Goal: Navigation & Orientation: Find specific page/section

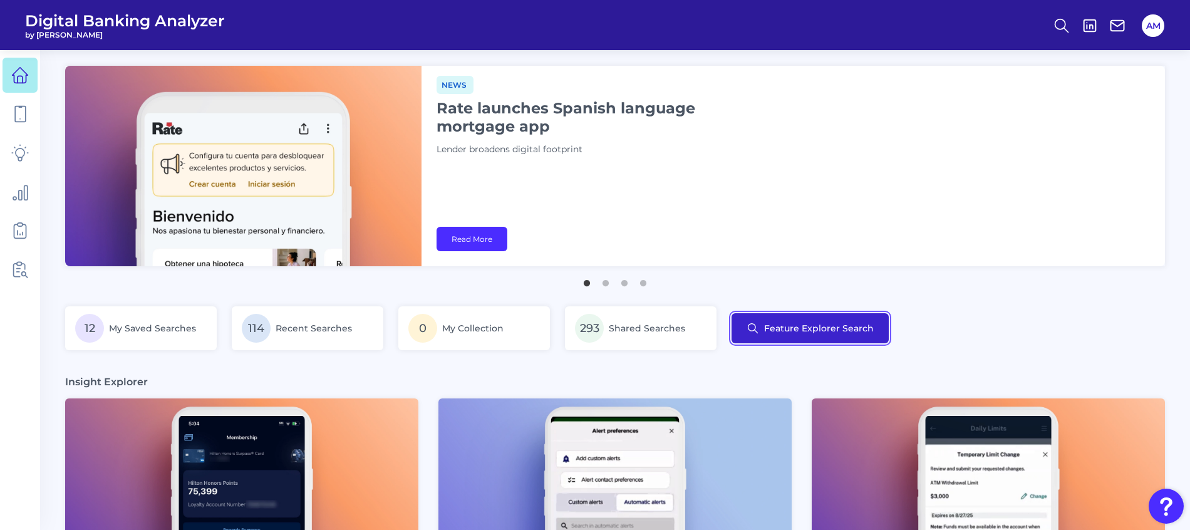
click at [828, 329] on button "Feature Explorer Search" at bounding box center [810, 328] width 157 height 30
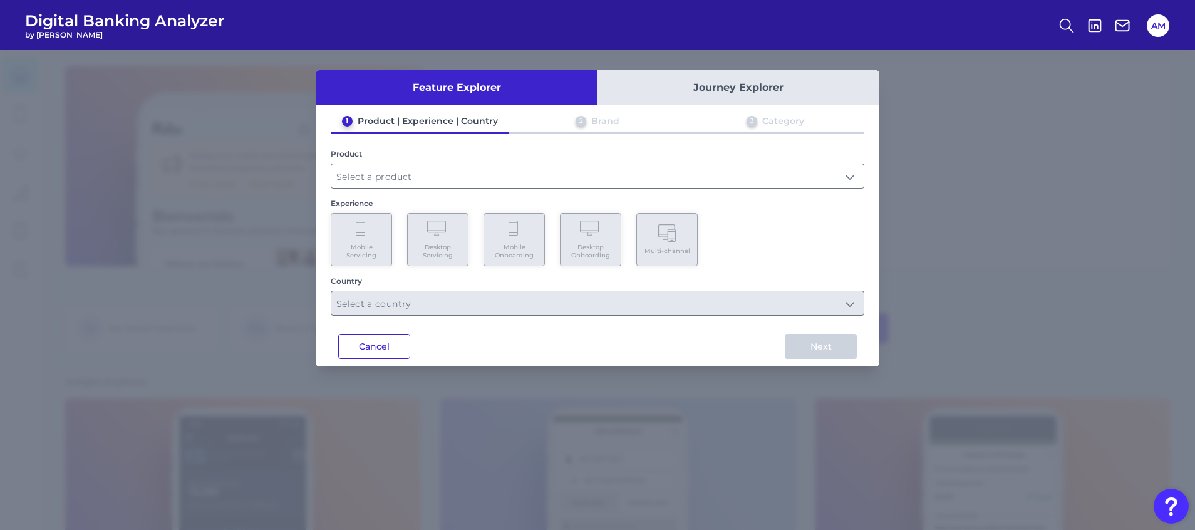
click at [365, 347] on button "Cancel" at bounding box center [374, 346] width 72 height 25
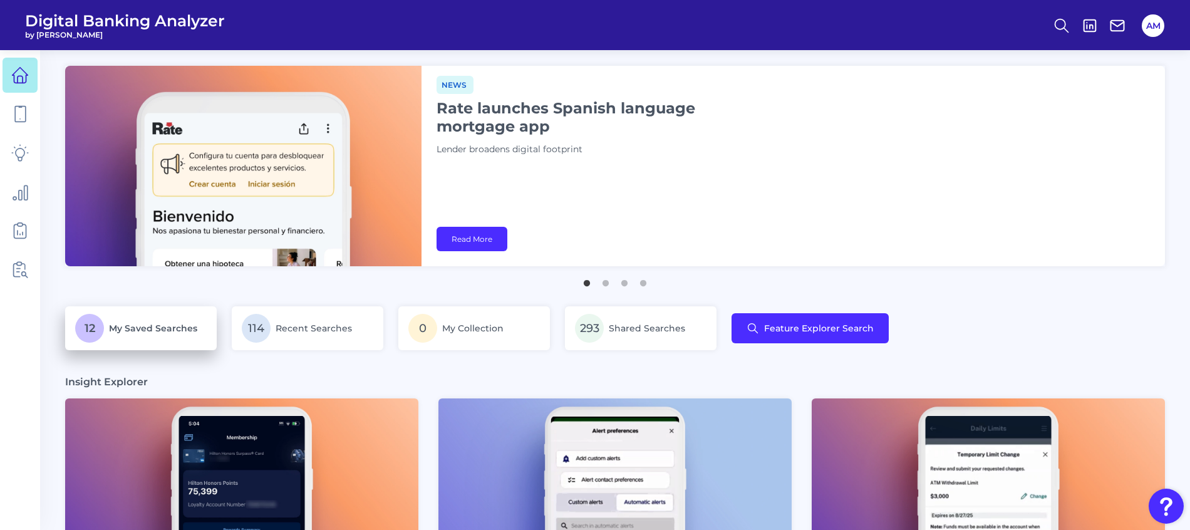
click at [143, 334] on p "12 My Saved Searches" at bounding box center [141, 328] width 132 height 29
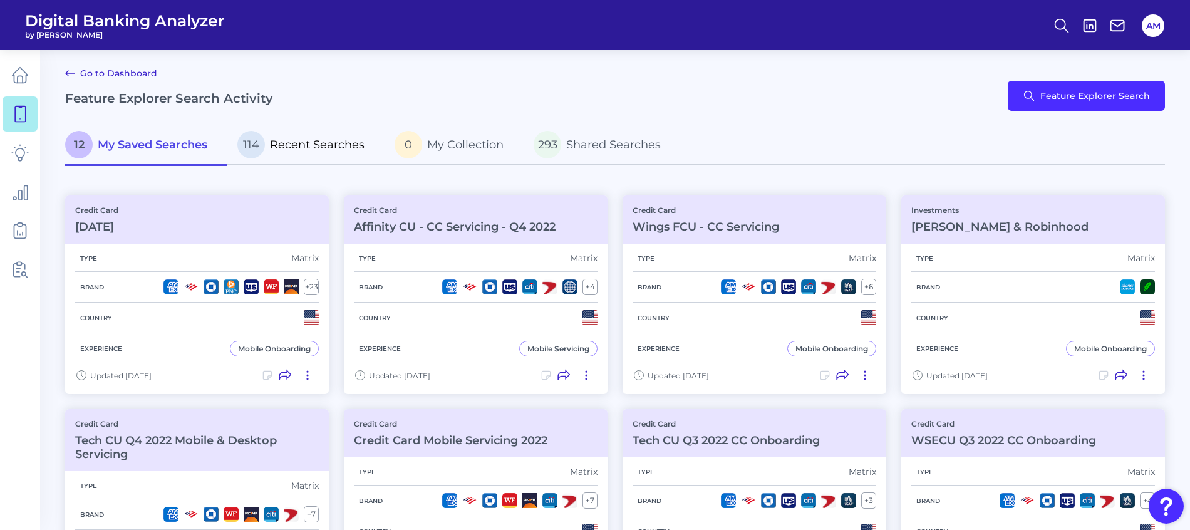
click at [303, 153] on p "114 Recent Searches" at bounding box center [300, 145] width 127 height 28
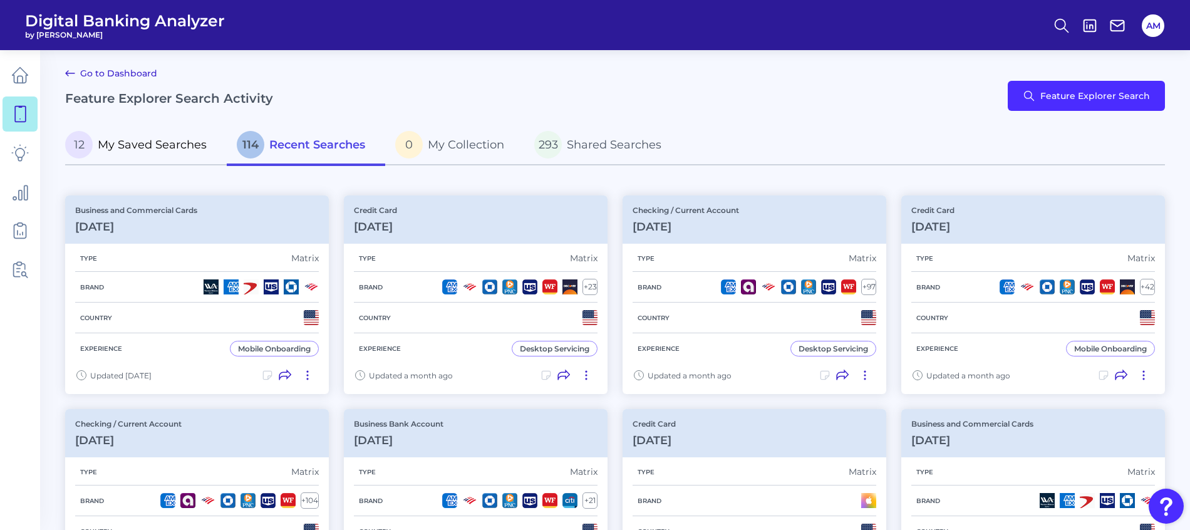
click at [133, 144] on span "My Saved Searches" at bounding box center [152, 145] width 109 height 14
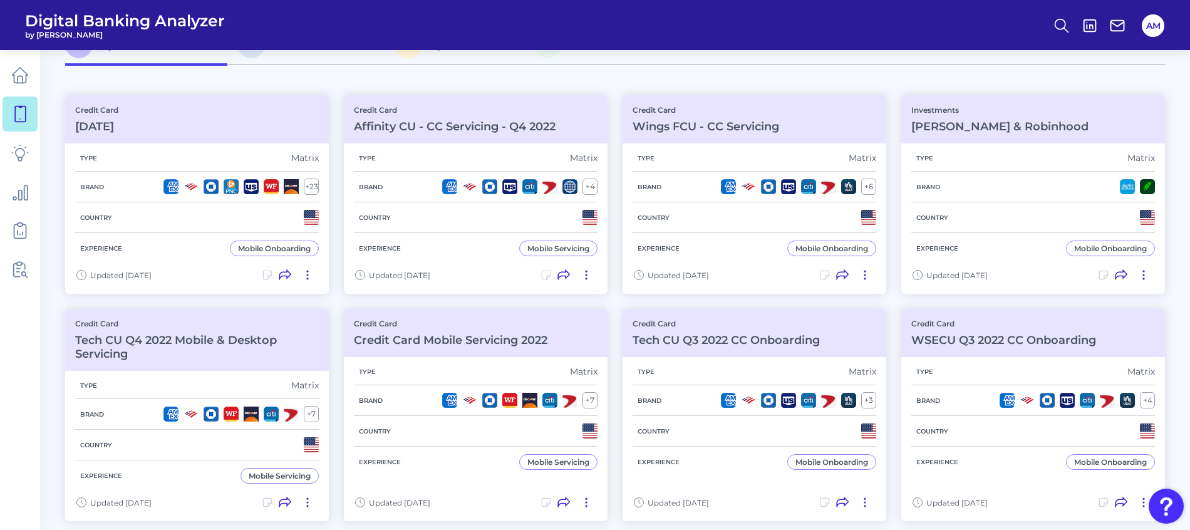
scroll to position [188, 0]
